Goal: Transaction & Acquisition: Subscribe to service/newsletter

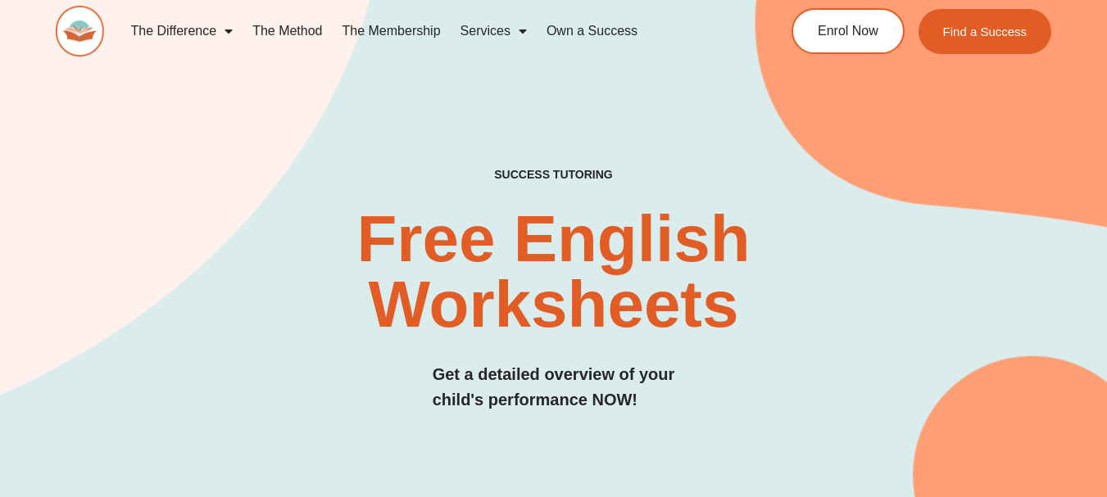
click at [411, 27] on link "The Membership" at bounding box center [392, 31] width 118 height 38
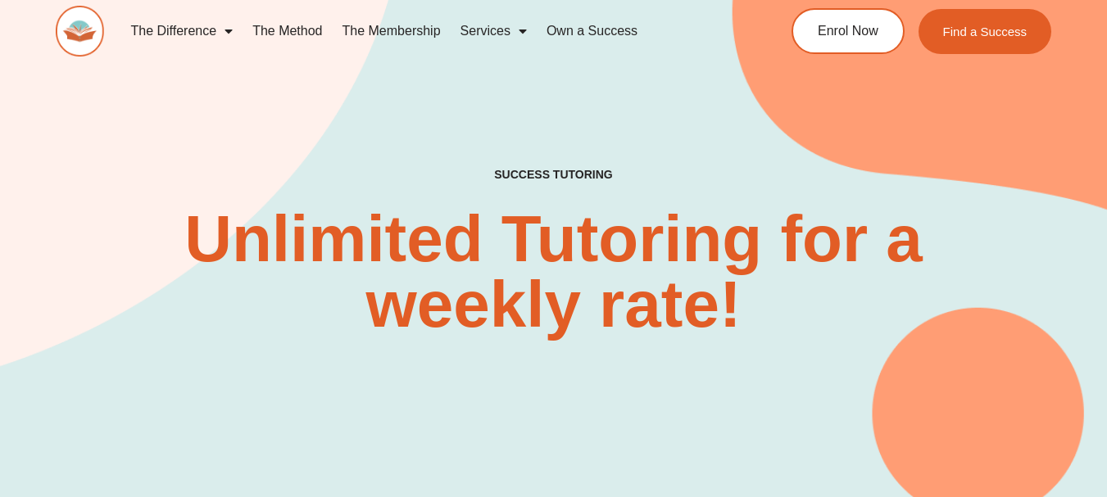
click at [851, 149] on div "SUCCESS TUTORING​ Unlimited Tutoring for a weekly rate!" at bounding box center [554, 224] width 996 height 591
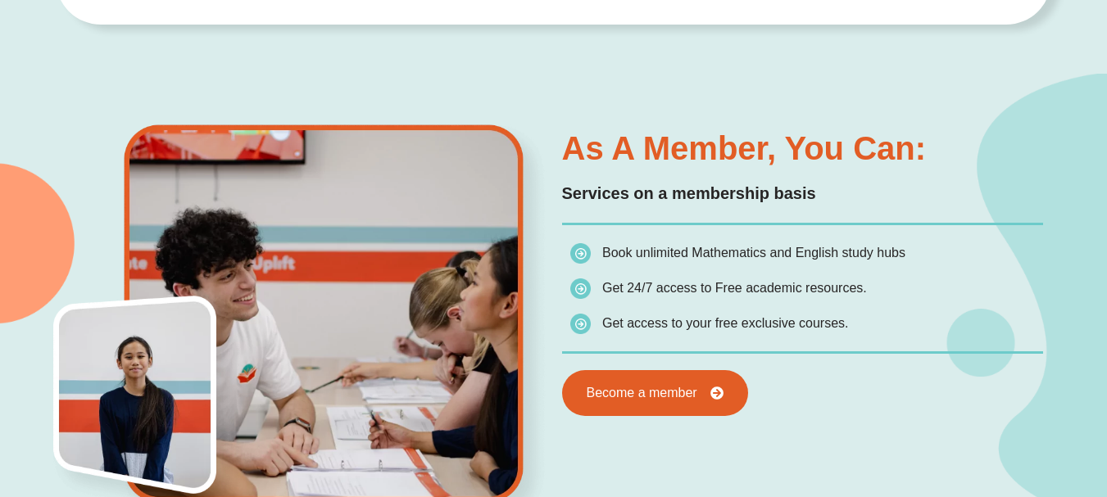
scroll to position [655, 0]
